Goal: Information Seeking & Learning: Learn about a topic

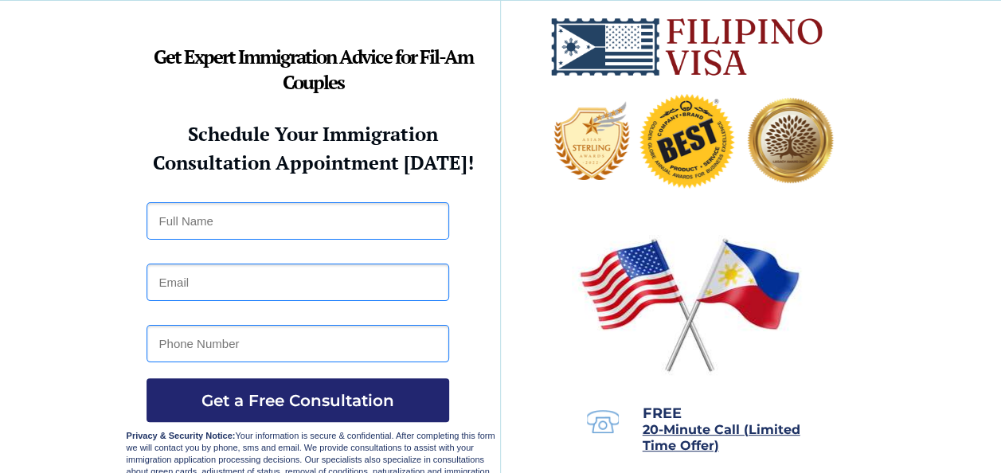
click at [552, 290] on div at bounding box center [501, 242] width 749 height 483
click at [538, 256] on div at bounding box center [501, 242] width 749 height 483
click at [527, 256] on div at bounding box center [501, 242] width 749 height 483
drag, startPoint x: 527, startPoint y: 256, endPoint x: 586, endPoint y: 414, distance: 168.3
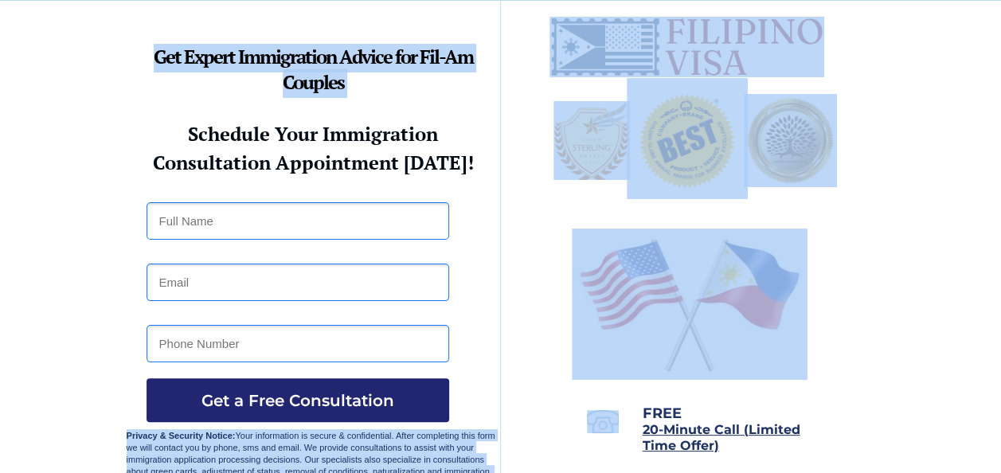
click at [675, 471] on div at bounding box center [501, 242] width 749 height 483
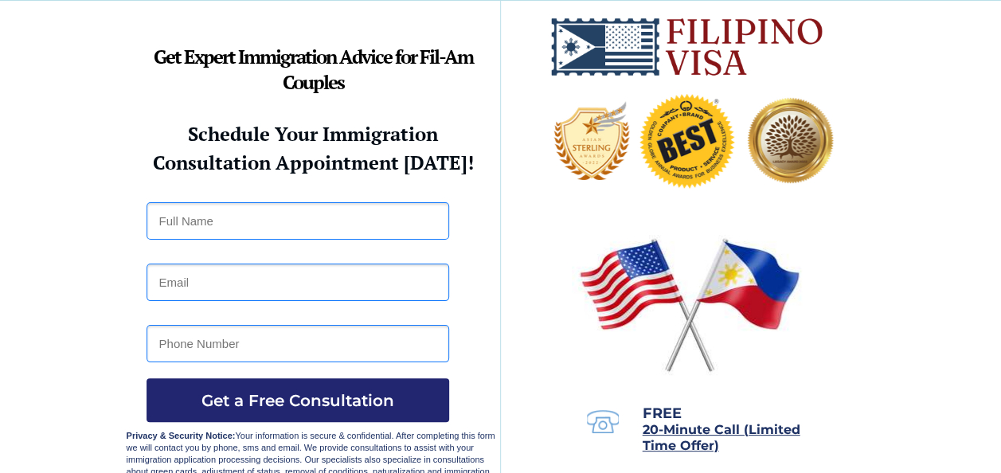
click at [675, 471] on div at bounding box center [501, 242] width 749 height 483
click at [469, 431] on span "Privacy & Security Notice: Your information is secure & confidential. After com…" at bounding box center [311, 453] width 369 height 45
